Goal: Find specific page/section

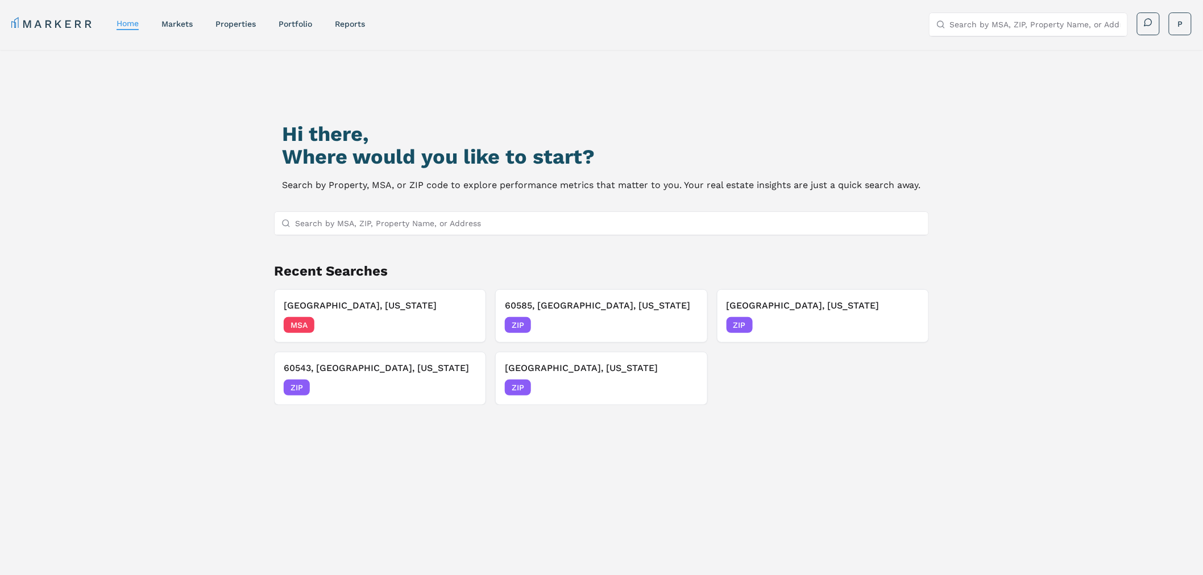
click at [393, 222] on input "Search by MSA, ZIP, Property Name, or Address" at bounding box center [608, 223] width 626 height 23
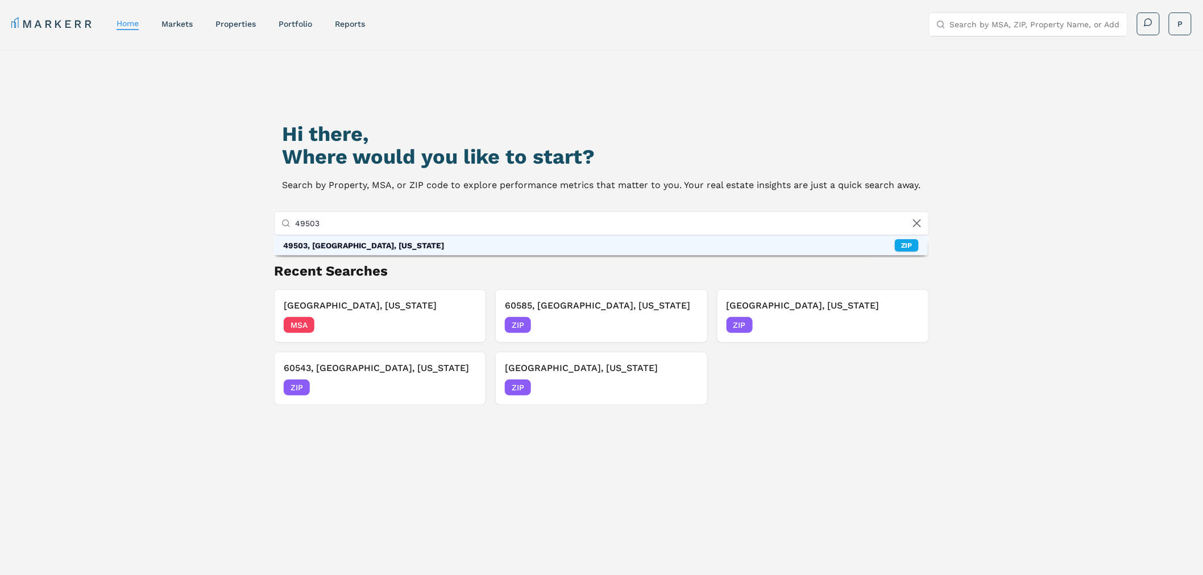
type input "49503"
click at [398, 243] on div "49503, Grand Rapids, Michigan" at bounding box center [363, 245] width 161 height 11
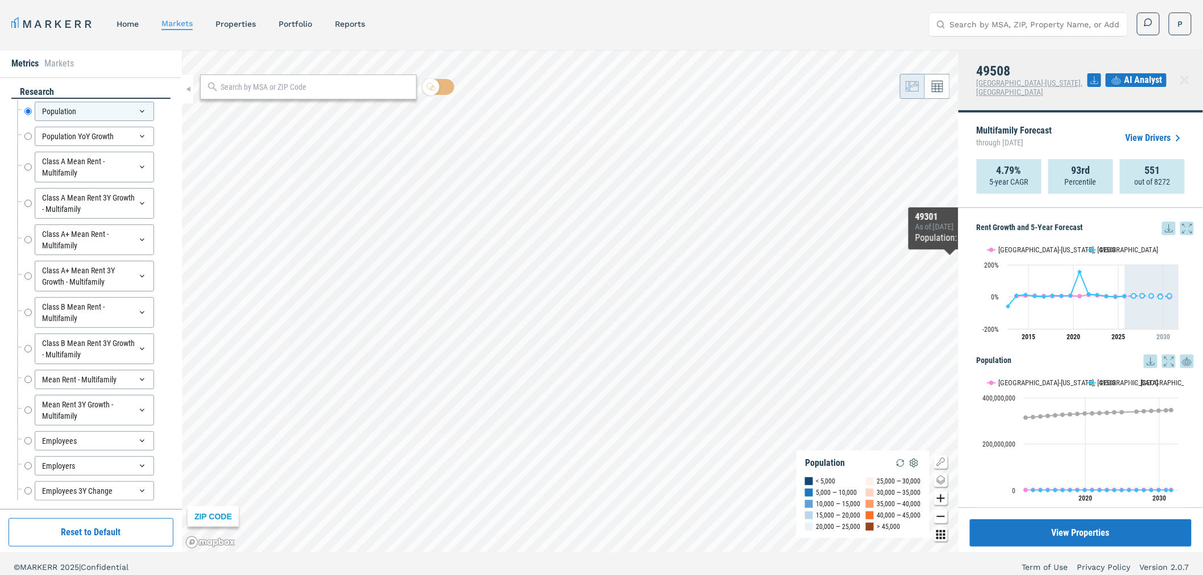
click at [1082, 176] on p "out of 8272" at bounding box center [1153, 181] width 36 height 11
click at [1082, 159] on div "551 out of 8272" at bounding box center [1152, 176] width 65 height 35
click at [1082, 165] on strong "551" at bounding box center [1152, 170] width 15 height 11
